Goal: Find specific page/section: Find specific page/section

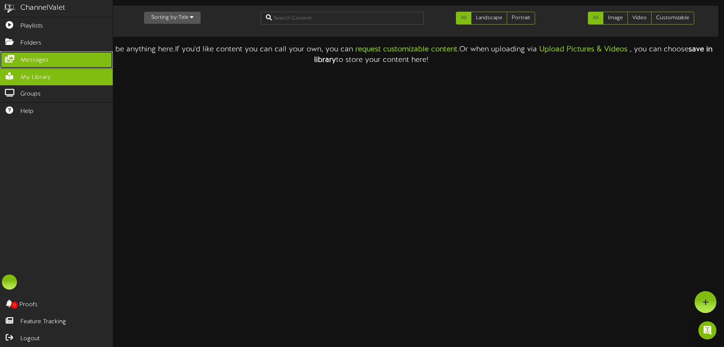
click at [15, 58] on icon at bounding box center [9, 58] width 19 height 6
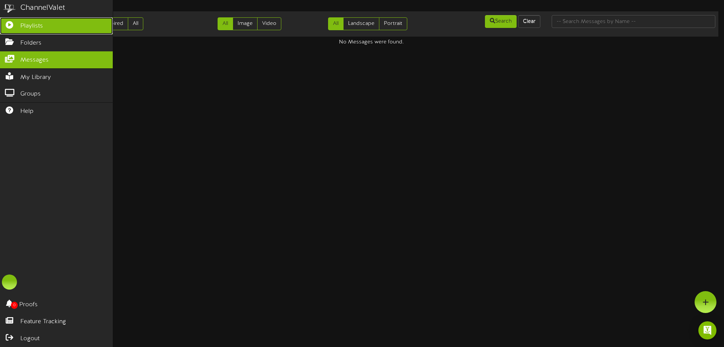
click at [26, 31] on link "Playlists" at bounding box center [56, 25] width 113 height 17
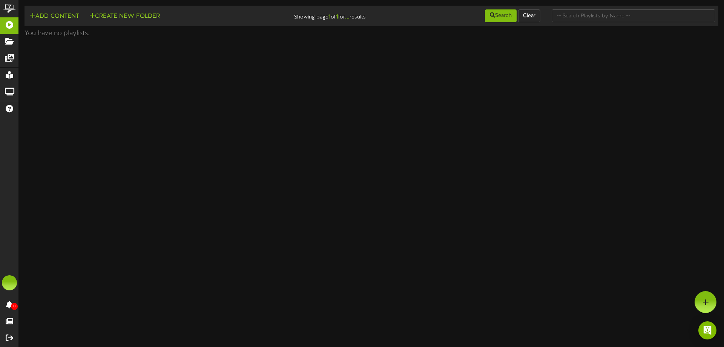
click at [506, 41] on html "ChannelValet Playlists Folders Messages My Library Groups Help 0 Proofs Feature…" at bounding box center [362, 20] width 724 height 41
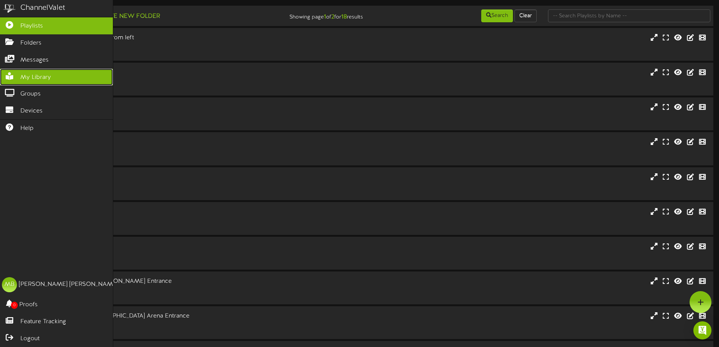
click at [32, 70] on link "My Library" at bounding box center [56, 77] width 113 height 17
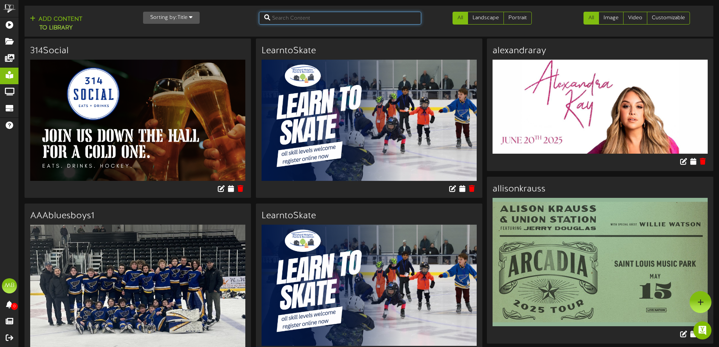
click at [385, 19] on input "text" at bounding box center [340, 18] width 162 height 13
type input "figure"
